Goal: Task Accomplishment & Management: Manage account settings

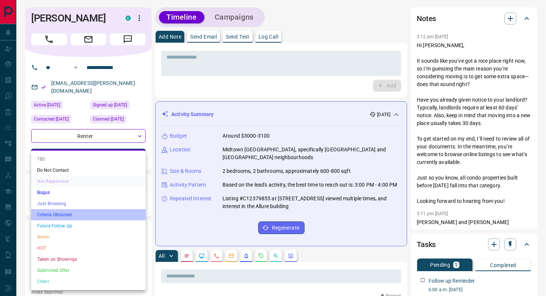
click at [55, 218] on li "Criteria Obtained" at bounding box center [88, 214] width 114 height 11
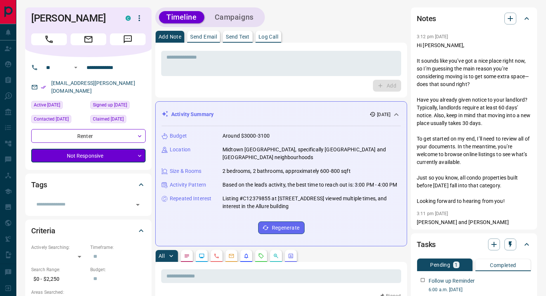
type input "*"
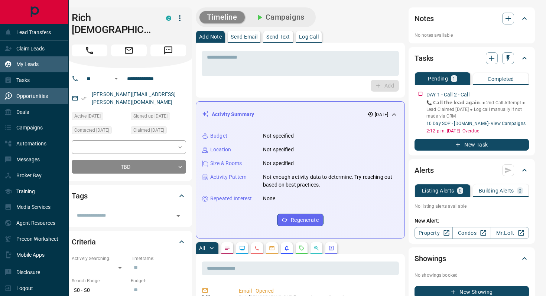
scroll to position [230, 406]
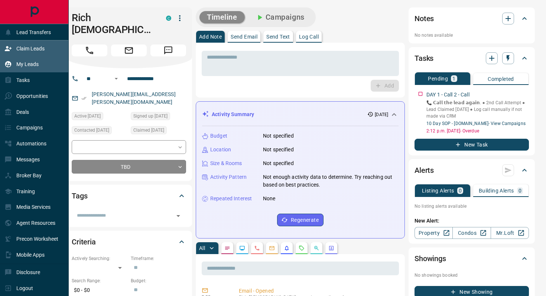
click at [33, 49] on p "Claim Leads" at bounding box center [30, 49] width 28 height 6
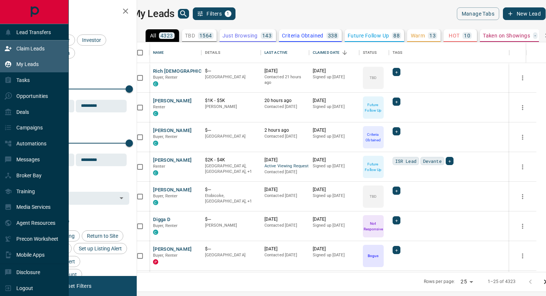
click at [27, 47] on p "Claim Leads" at bounding box center [30, 49] width 28 height 6
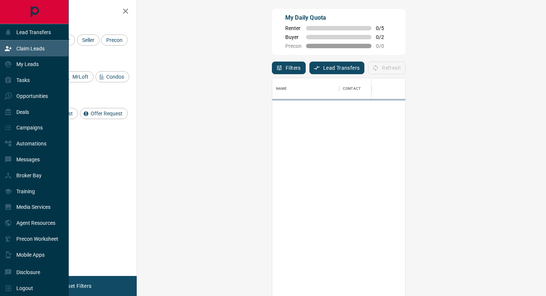
scroll to position [225, 393]
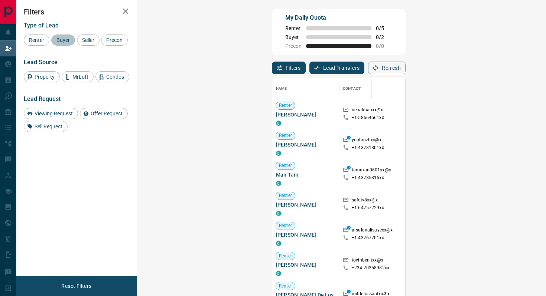
click at [68, 44] on div "Buyer" at bounding box center [63, 40] width 24 height 11
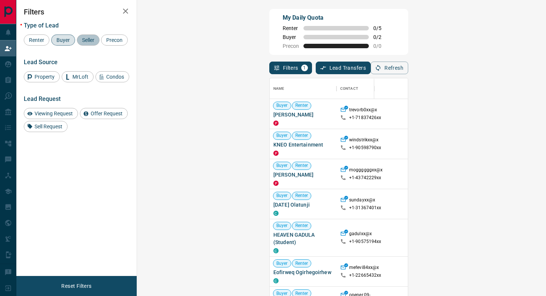
click at [87, 42] on span "Seller" at bounding box center [87, 40] width 17 height 6
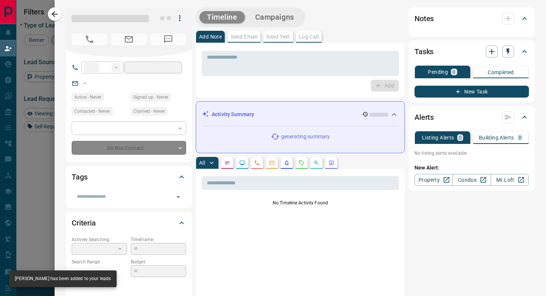
type input "**"
type input "**********"
type input "**"
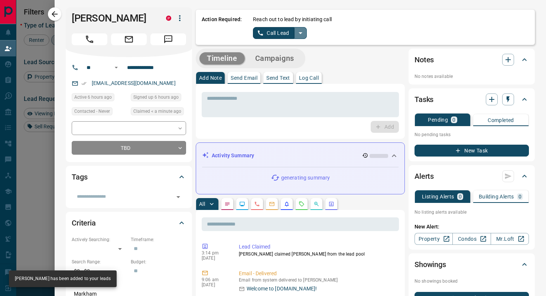
click at [300, 35] on icon "split button" at bounding box center [300, 33] width 9 height 9
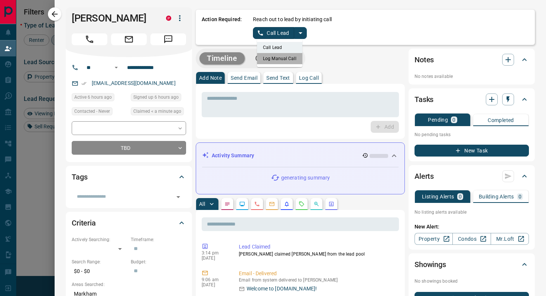
click at [288, 60] on li "Log Manual Call" at bounding box center [279, 58] width 45 height 11
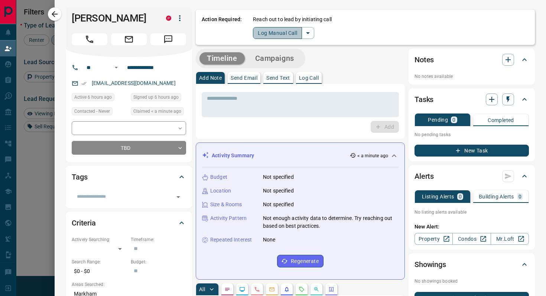
click at [287, 39] on button "Log Manual Call" at bounding box center [277, 33] width 49 height 12
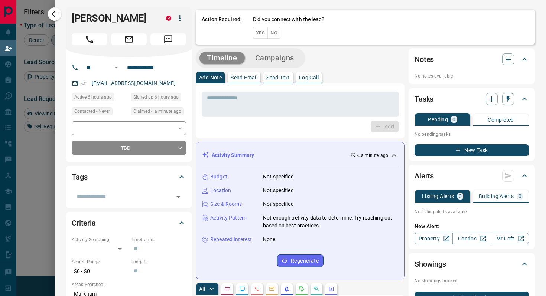
click at [276, 33] on button "No" at bounding box center [273, 33] width 13 height 12
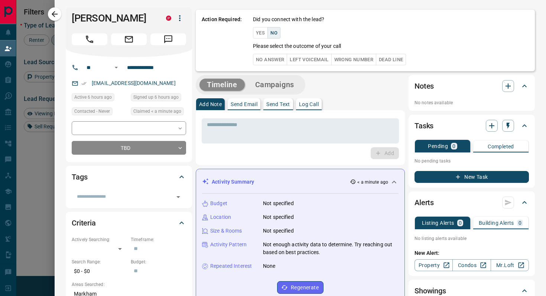
click at [267, 60] on button "No Answer" at bounding box center [270, 60] width 34 height 12
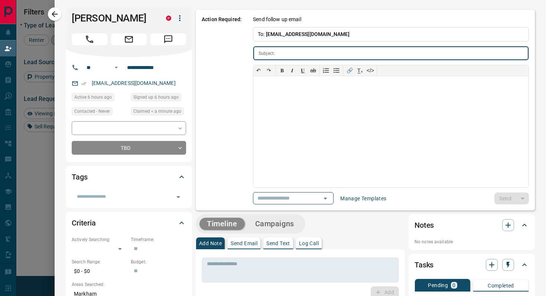
type input "**********"
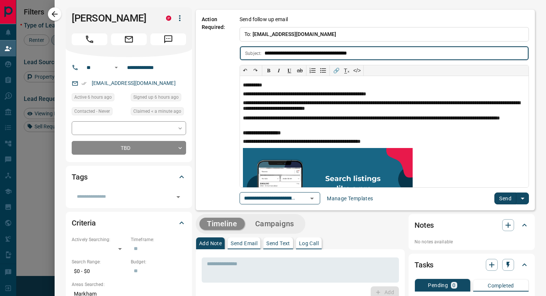
click at [505, 199] on button "Send" at bounding box center [505, 199] width 22 height 12
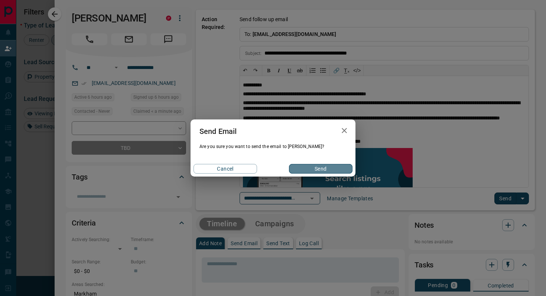
click at [318, 172] on button "Send" at bounding box center [321, 169] width 64 height 10
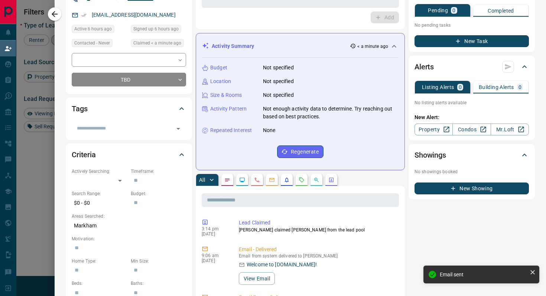
scroll to position [0, 0]
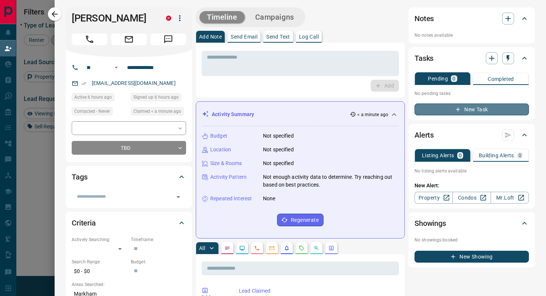
click at [474, 113] on button "New Task" at bounding box center [471, 110] width 114 height 12
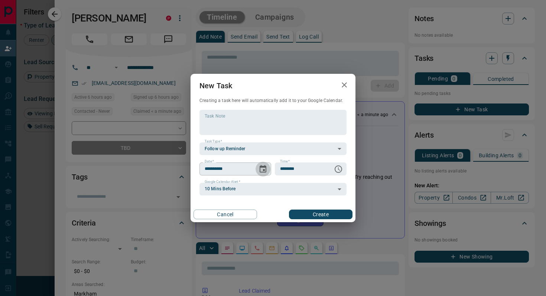
click at [261, 172] on icon "Choose date, selected date is Sep 14, 2025" at bounding box center [262, 169] width 9 height 9
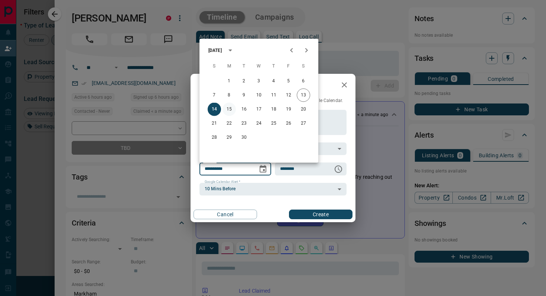
click at [231, 109] on button "15" at bounding box center [228, 109] width 13 height 13
type input "**********"
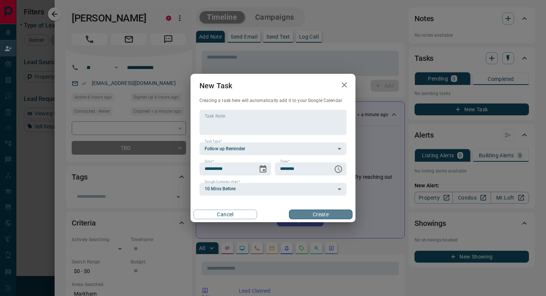
click at [329, 217] on button "Create" at bounding box center [321, 215] width 64 height 10
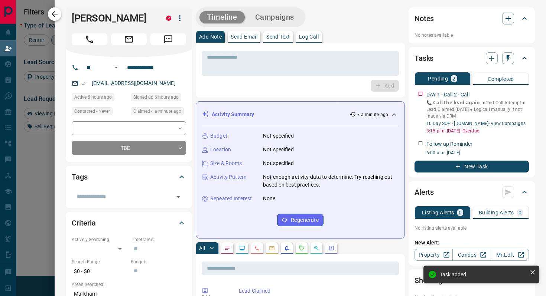
click at [56, 13] on icon "button" at bounding box center [54, 14] width 9 height 9
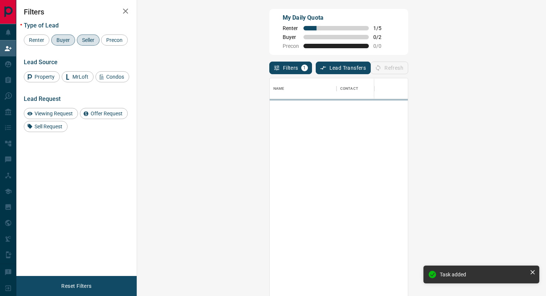
scroll to position [225, 393]
click at [38, 80] on span "Property" at bounding box center [44, 77] width 25 height 6
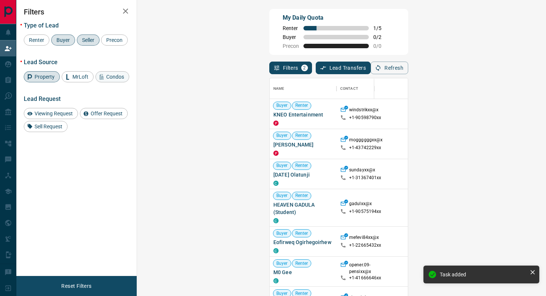
click at [124, 80] on span "Condos" at bounding box center [115, 77] width 23 height 6
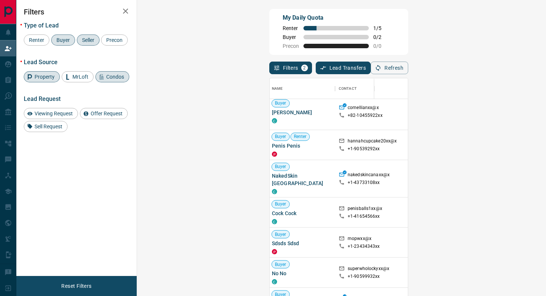
scroll to position [1275, 1]
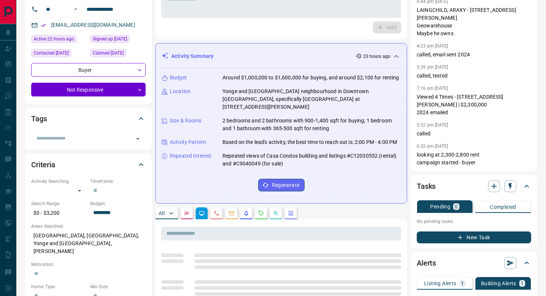
scroll to position [59, 0]
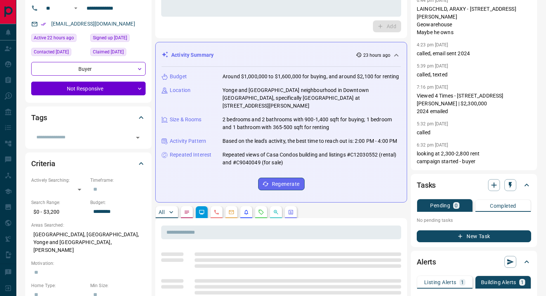
click at [481, 237] on button "New Task" at bounding box center [474, 237] width 114 height 12
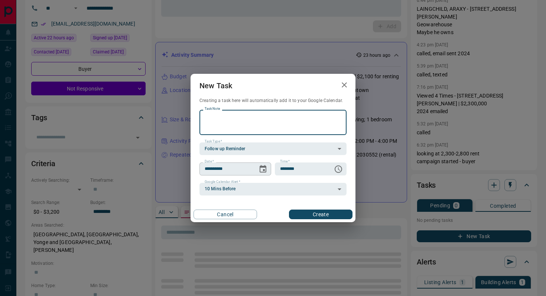
click at [258, 169] on icon "Choose date, selected date is Sep 14, 2025" at bounding box center [262, 169] width 9 height 9
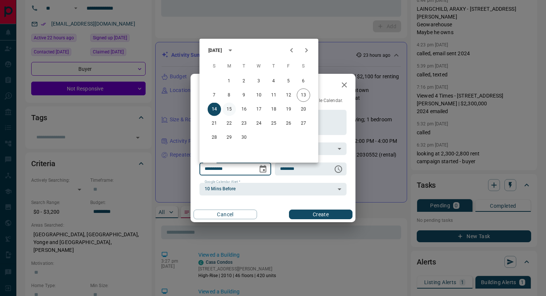
click at [229, 105] on button "15" at bounding box center [228, 109] width 13 height 13
type input "**********"
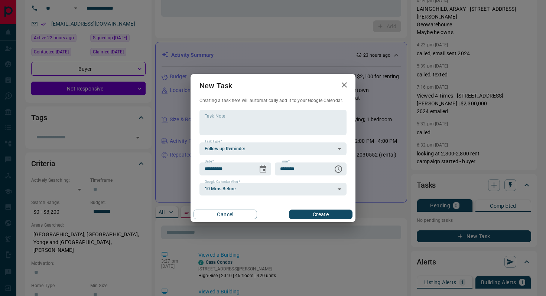
click at [331, 215] on button "Create" at bounding box center [321, 215] width 64 height 10
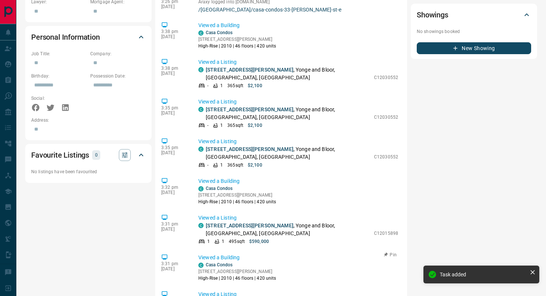
scroll to position [0, 0]
